Goal: Navigation & Orientation: Find specific page/section

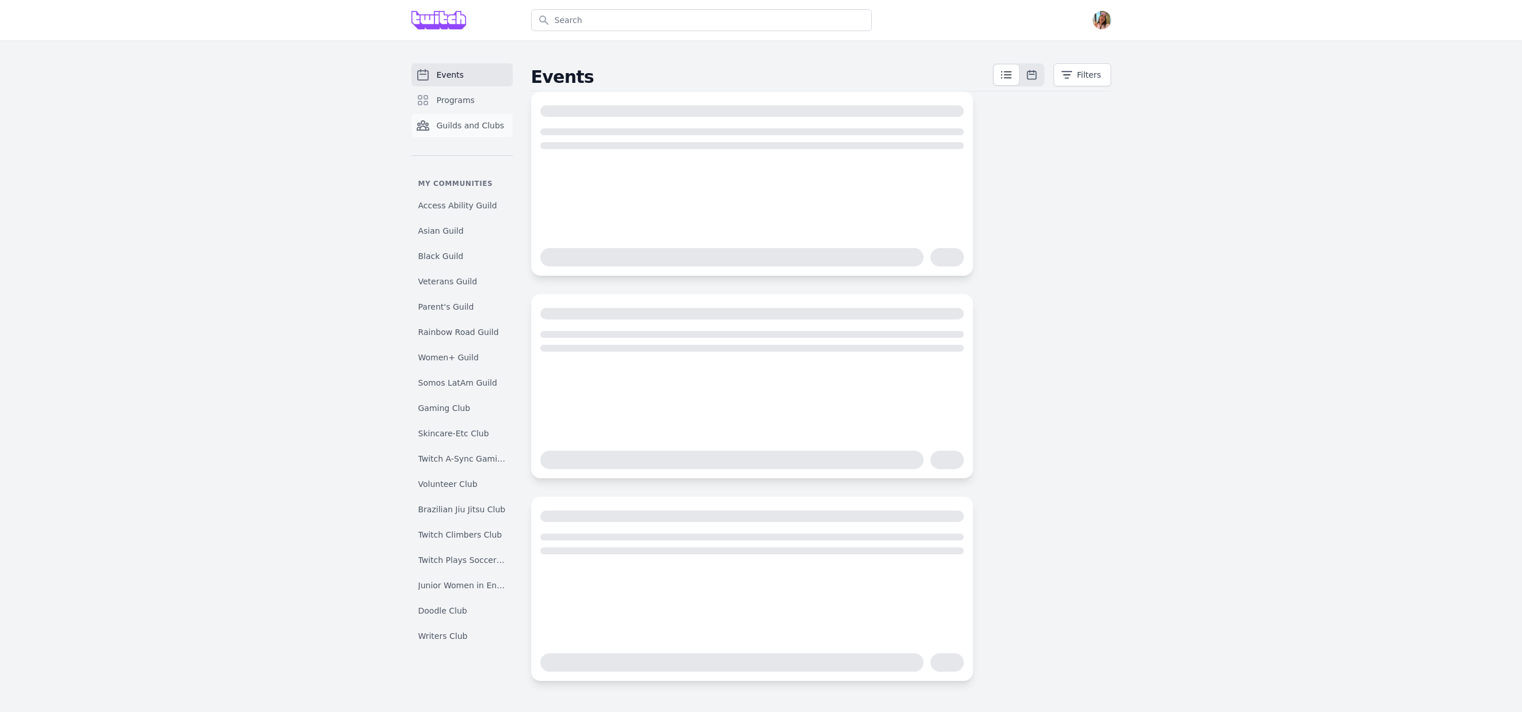
click at [467, 133] on link "Guilds and Clubs" at bounding box center [461, 125] width 101 height 23
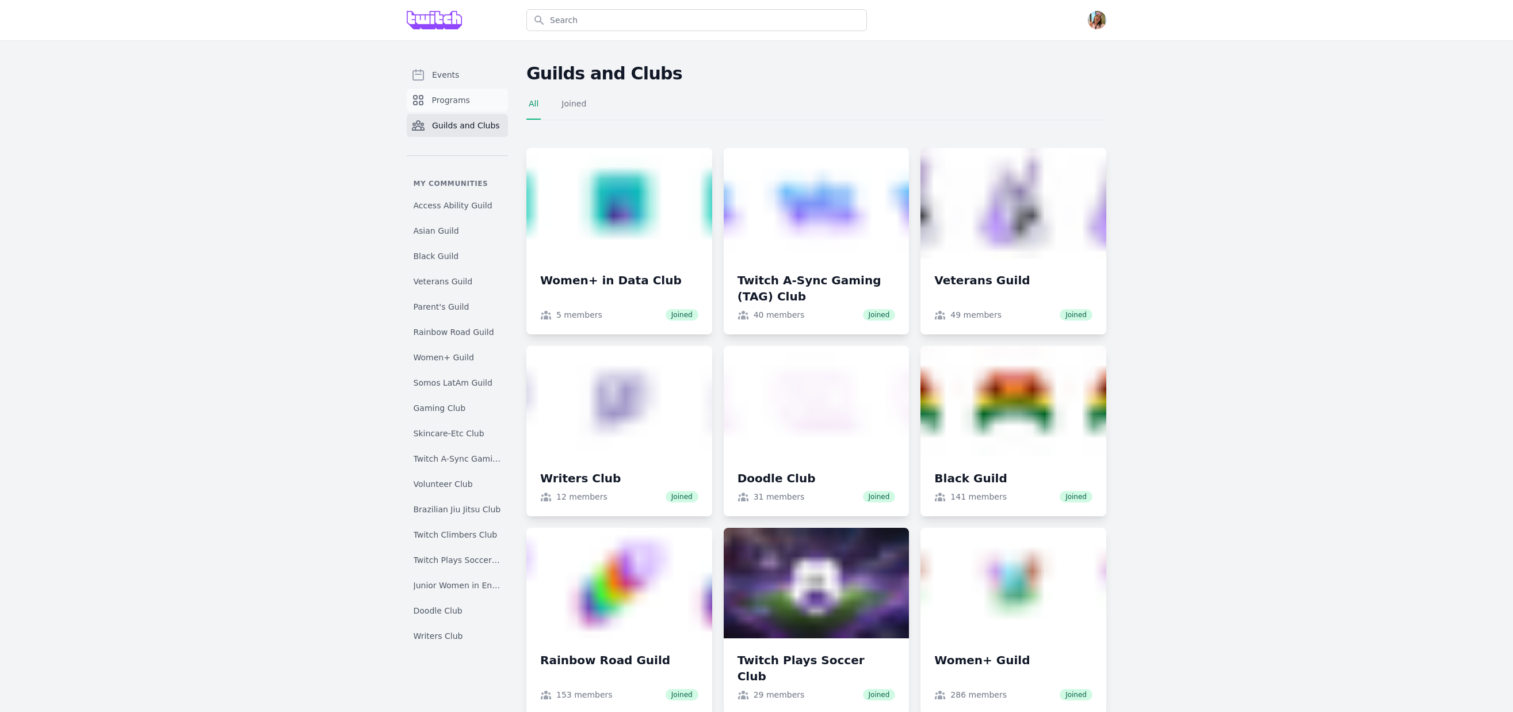
click at [467, 110] on link "Programs" at bounding box center [457, 100] width 101 height 23
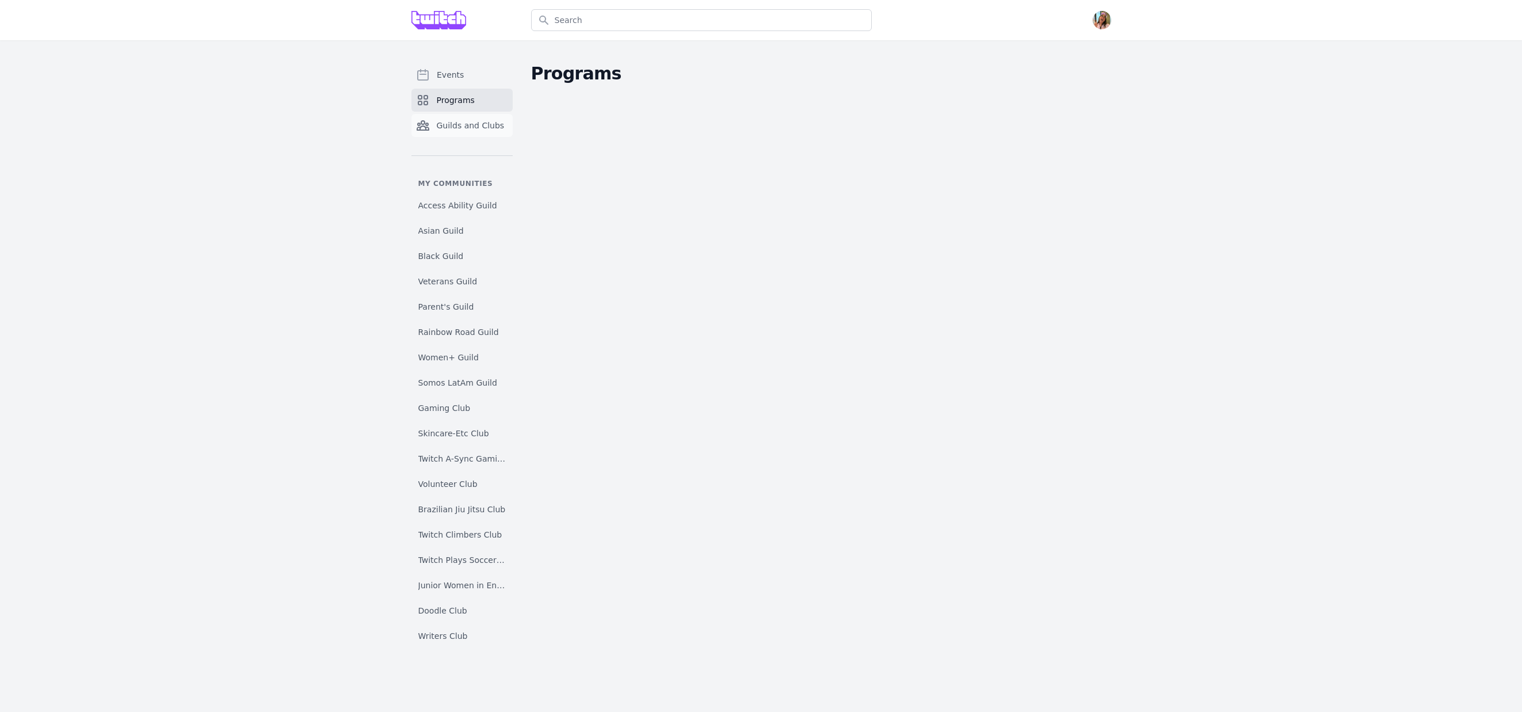
click at [476, 125] on span "Guilds and Clubs" at bounding box center [471, 126] width 68 height 12
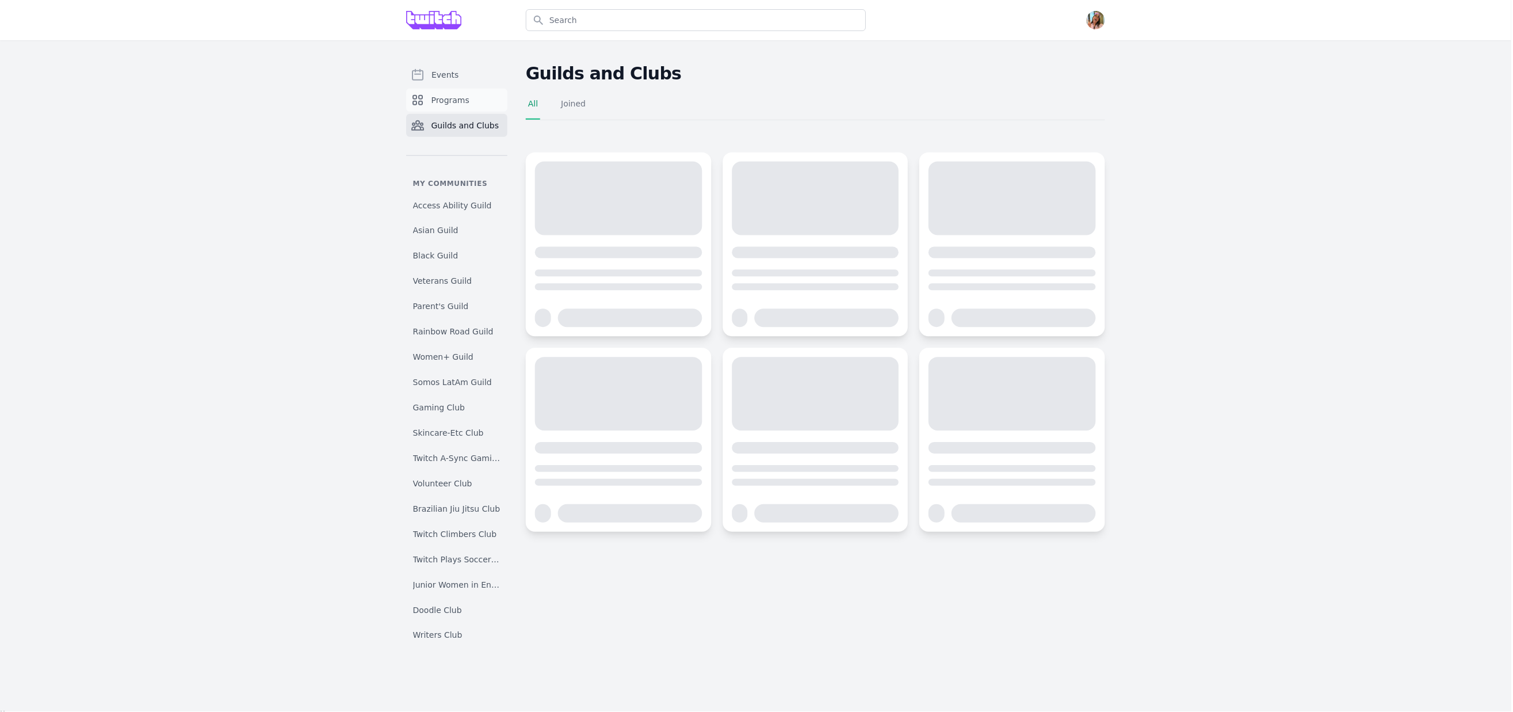
drag, startPoint x: 465, startPoint y: 83, endPoint x: 483, endPoint y: 90, distance: 19.7
click at [465, 83] on link "Events" at bounding box center [457, 74] width 101 height 23
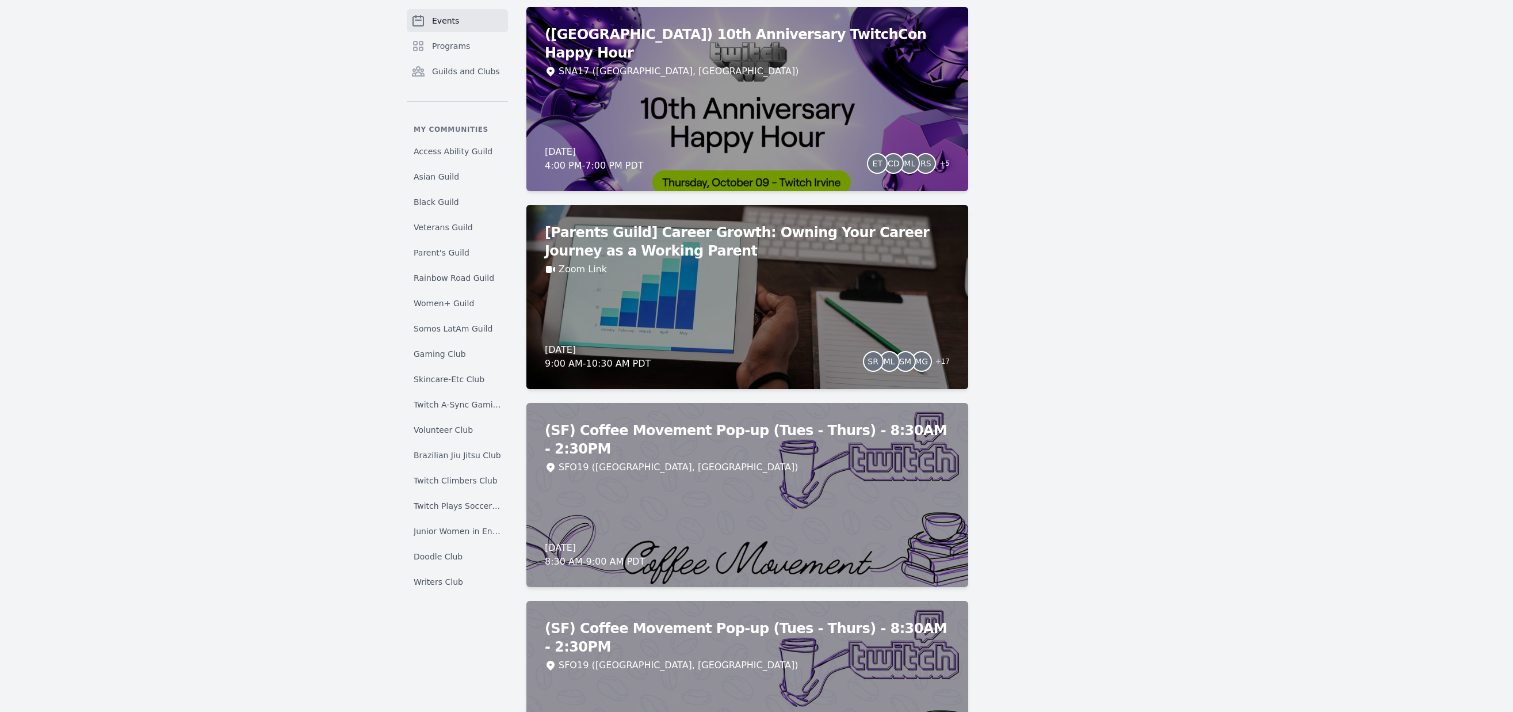
scroll to position [4927, 0]
